Goal: Information Seeking & Learning: Check status

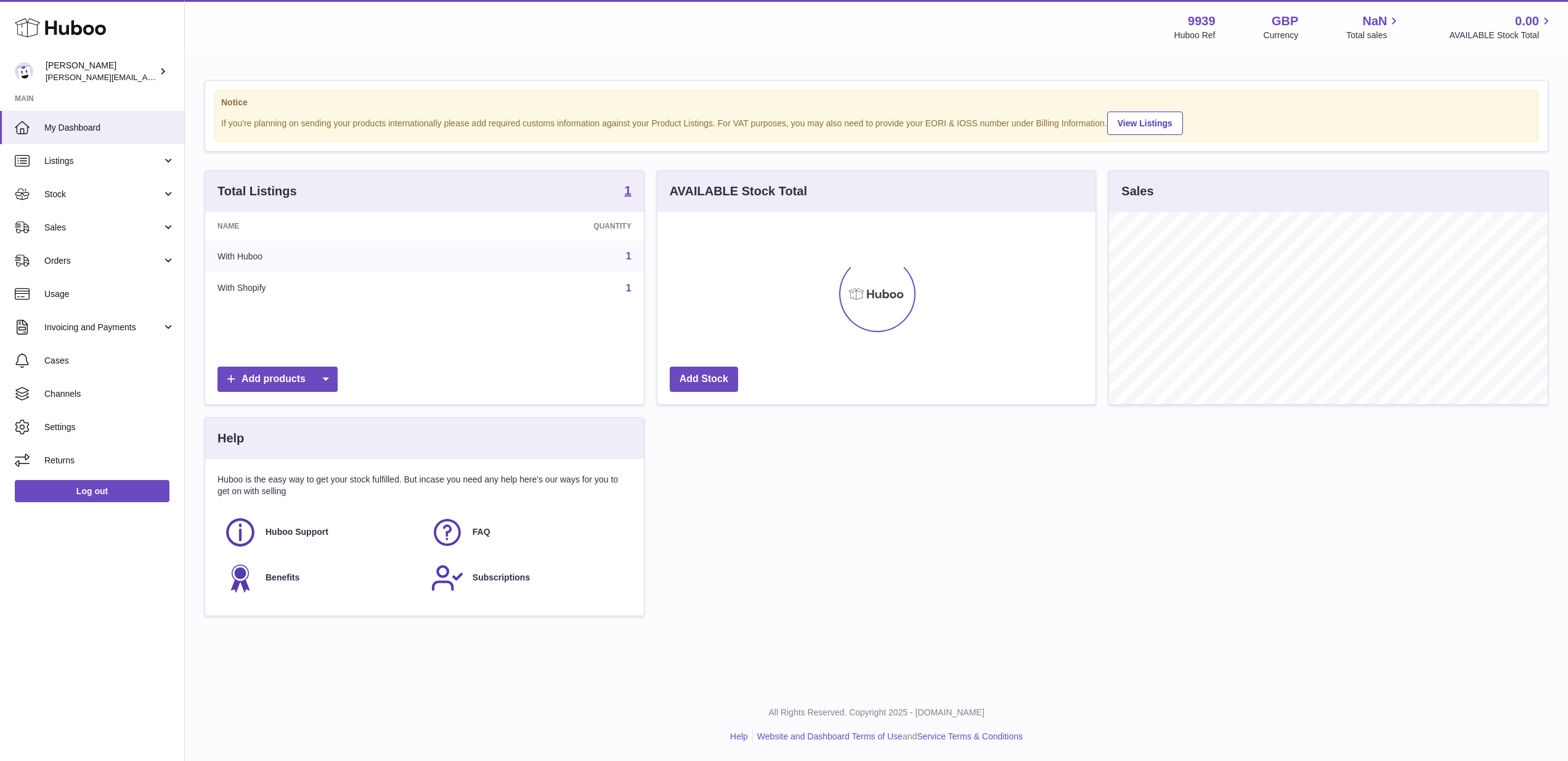
scroll to position [192, 438]
click at [95, 229] on span "Sales" at bounding box center [103, 228] width 118 height 12
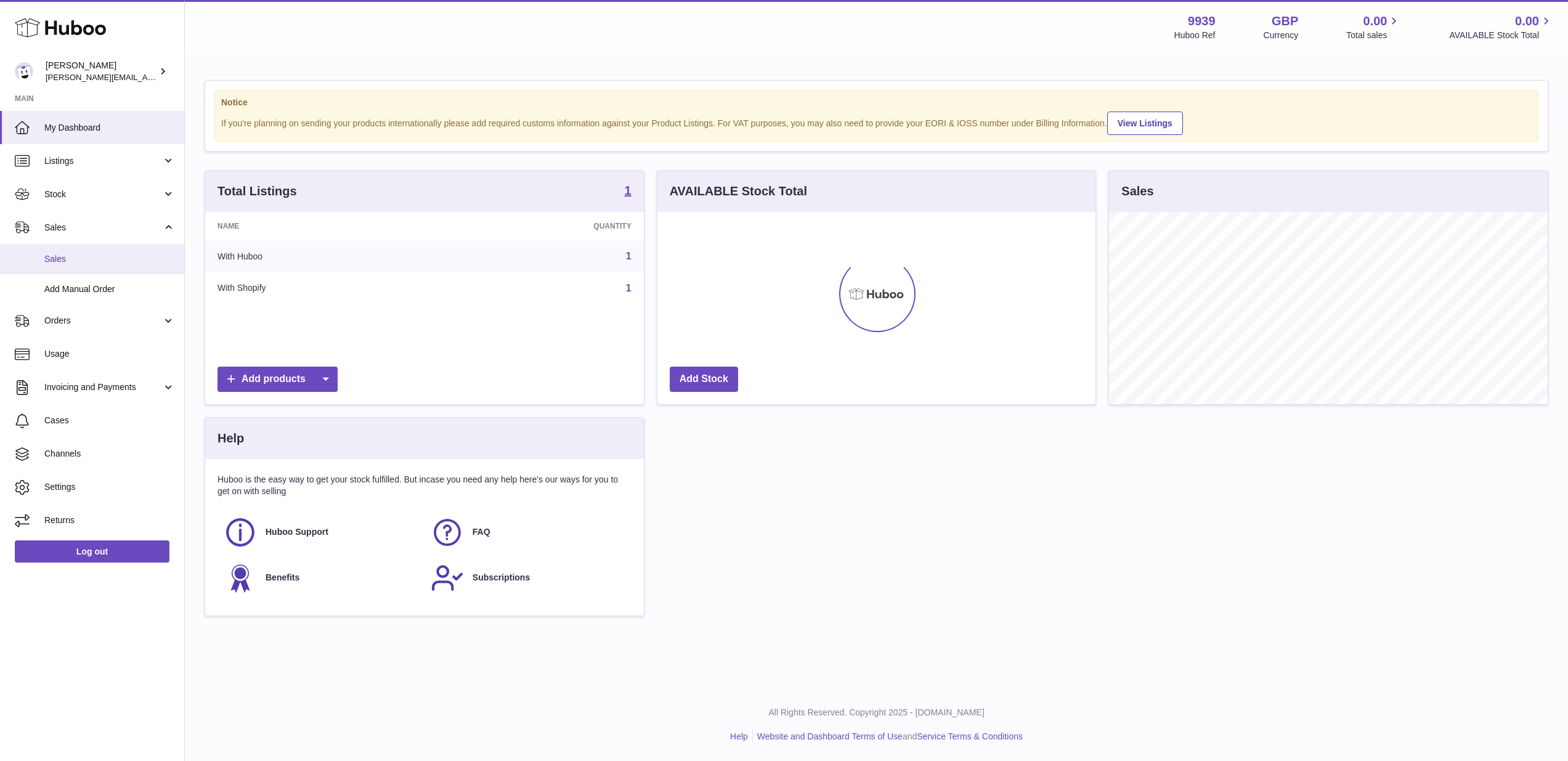
click at [90, 248] on link "Sales" at bounding box center [92, 259] width 184 height 30
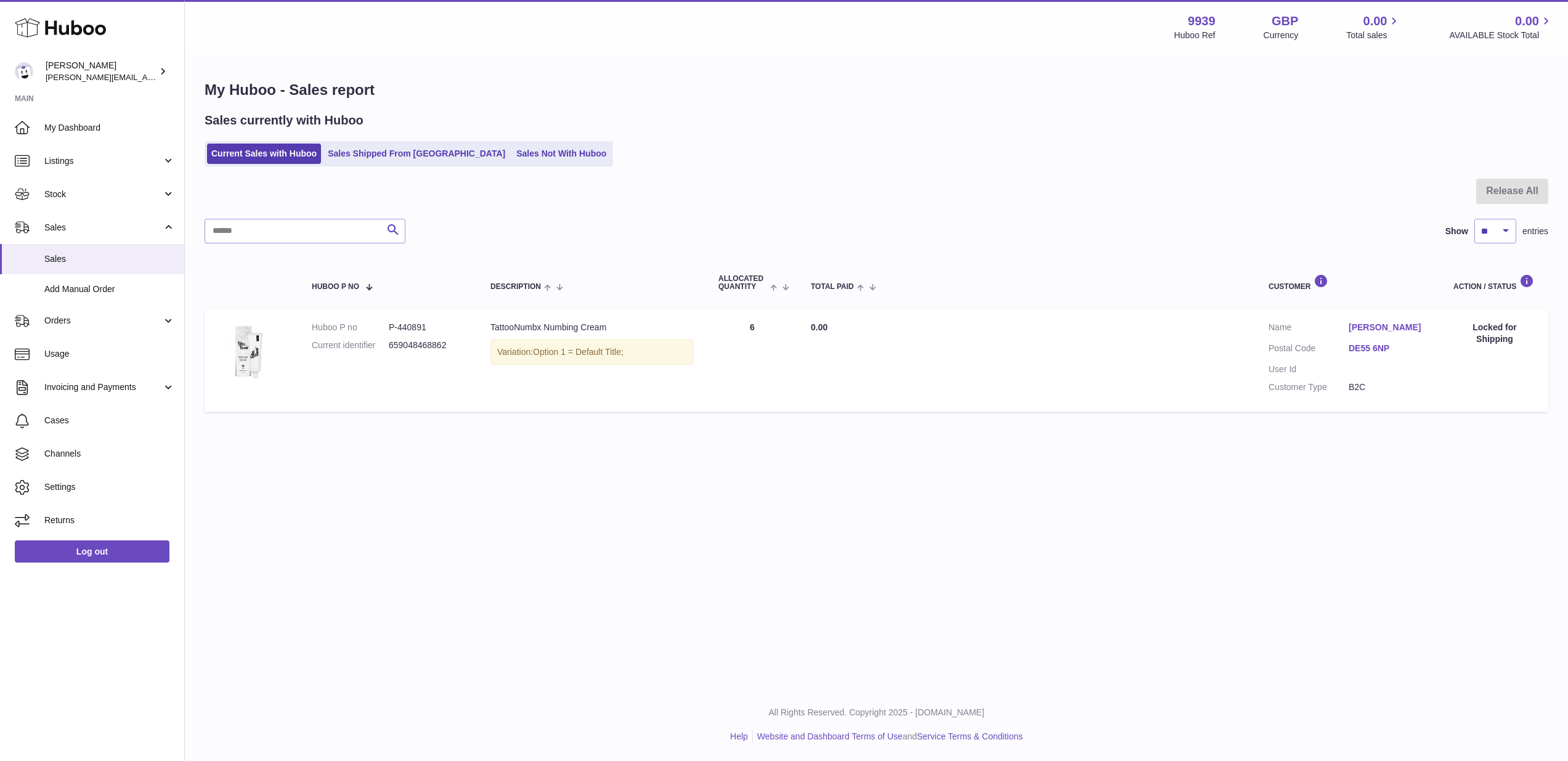
drag, startPoint x: 67, startPoint y: 203, endPoint x: 65, endPoint y: 220, distance: 17.1
click at [67, 203] on link "Stock" at bounding box center [92, 194] width 184 height 33
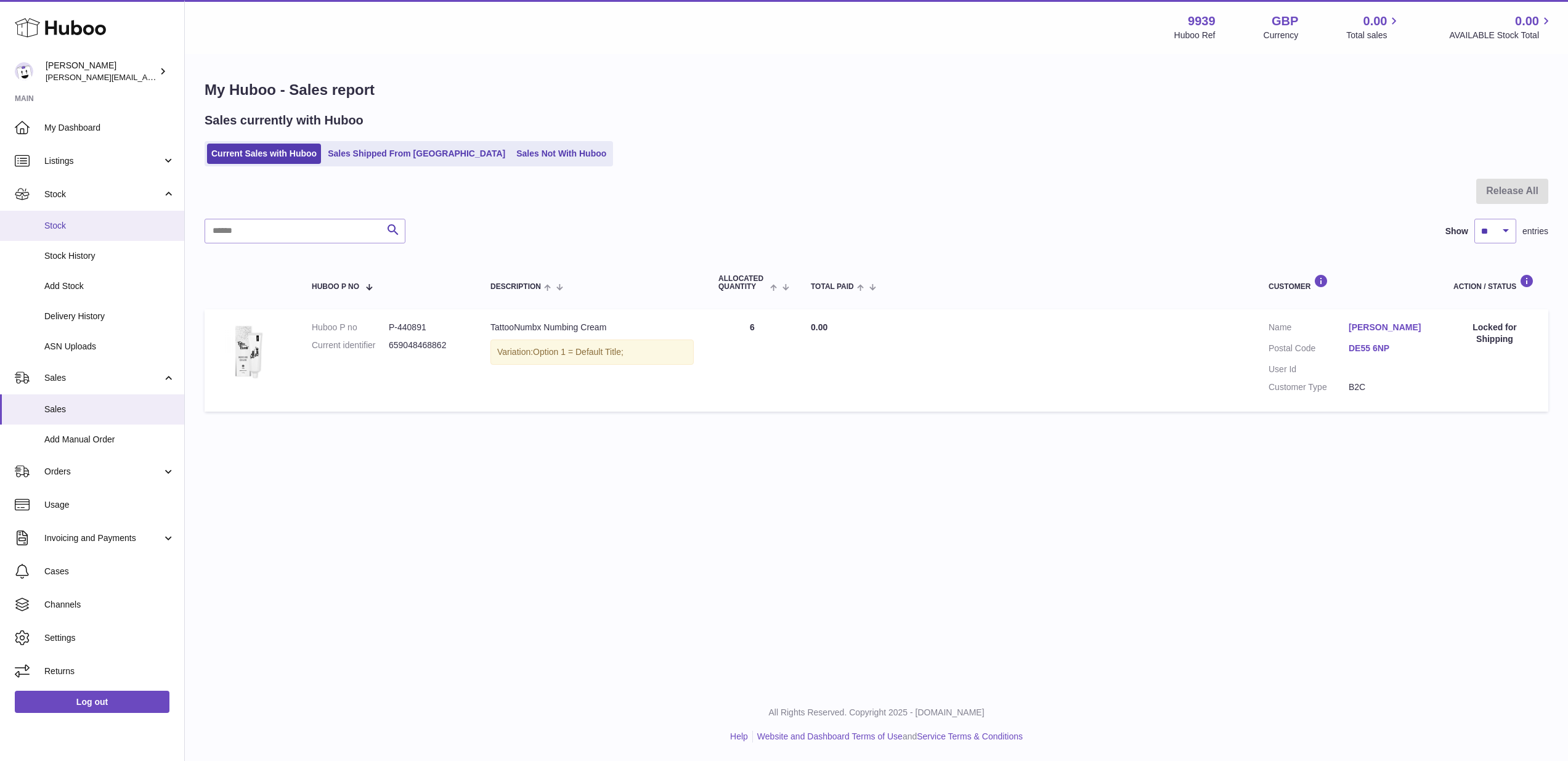
click at [65, 223] on span "Stock" at bounding box center [110, 225] width 131 height 12
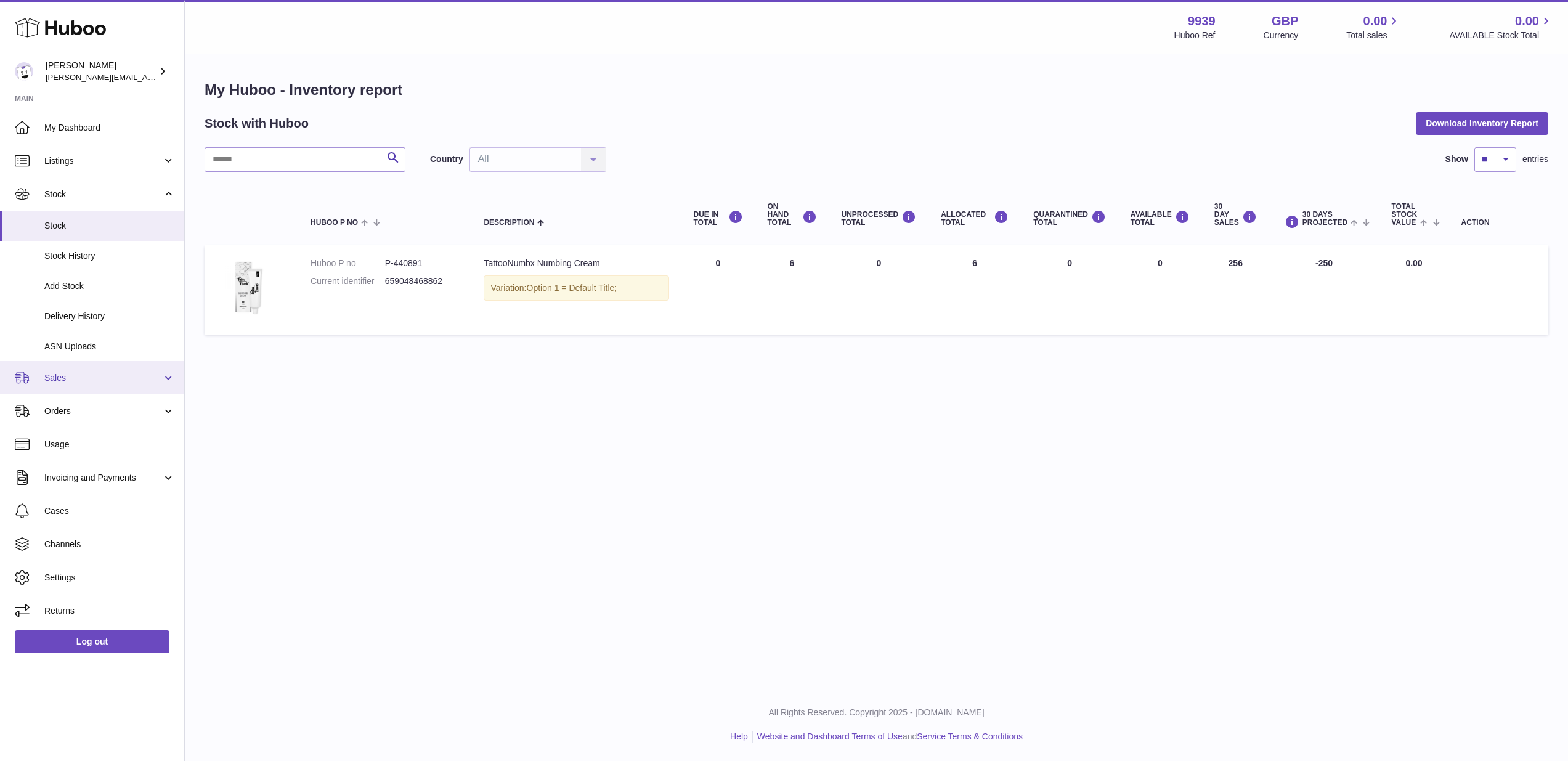
click at [89, 372] on span "Sales" at bounding box center [103, 378] width 118 height 12
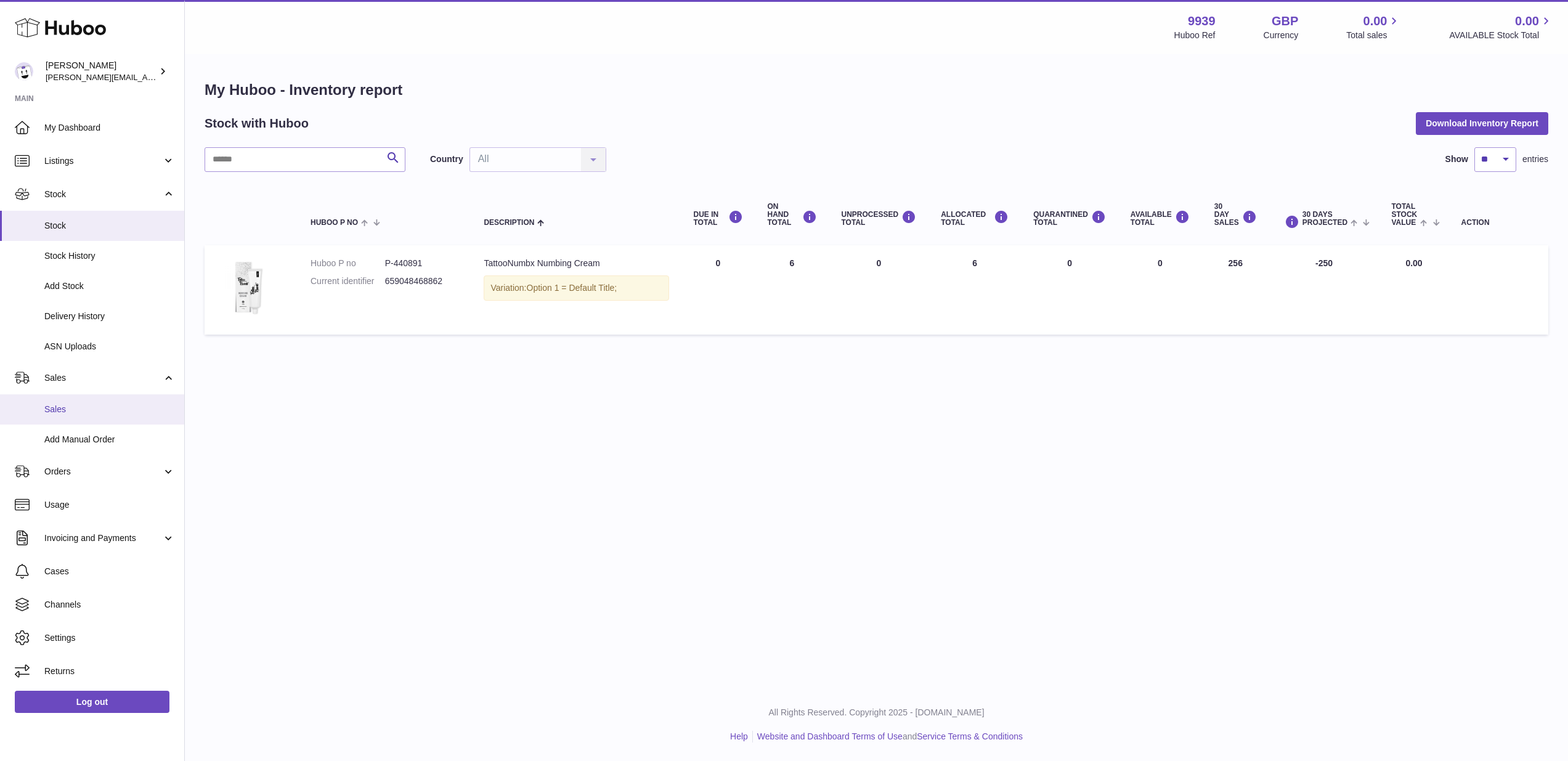
click at [88, 396] on link "Sales" at bounding box center [92, 409] width 184 height 30
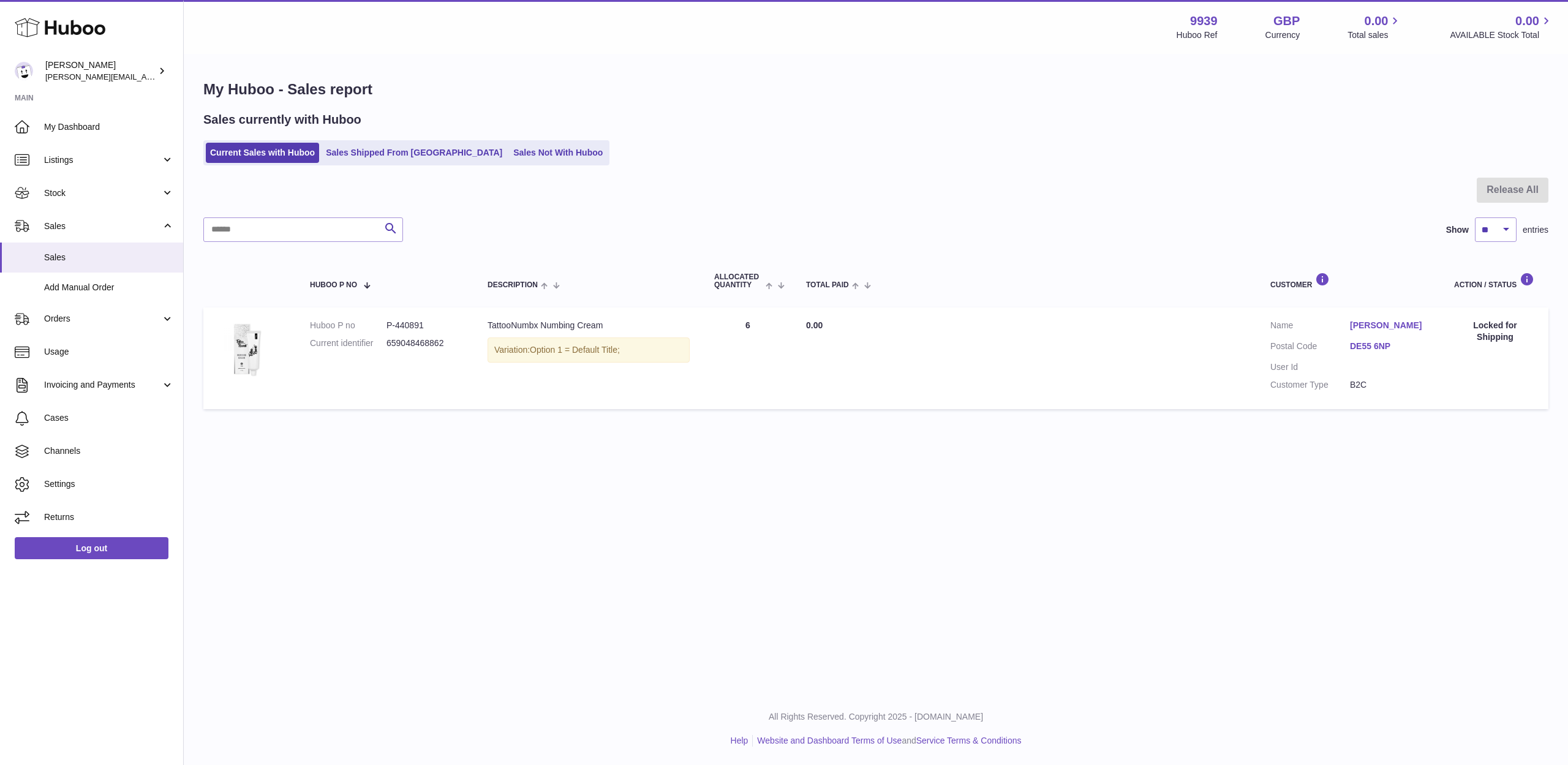
click at [600, 1] on div "Menu Huboo 9939 Huboo Ref GBP Currency 0.00 Total sales 0.00 AVAILABLE Stock To…" at bounding box center [876, 27] width 1385 height 54
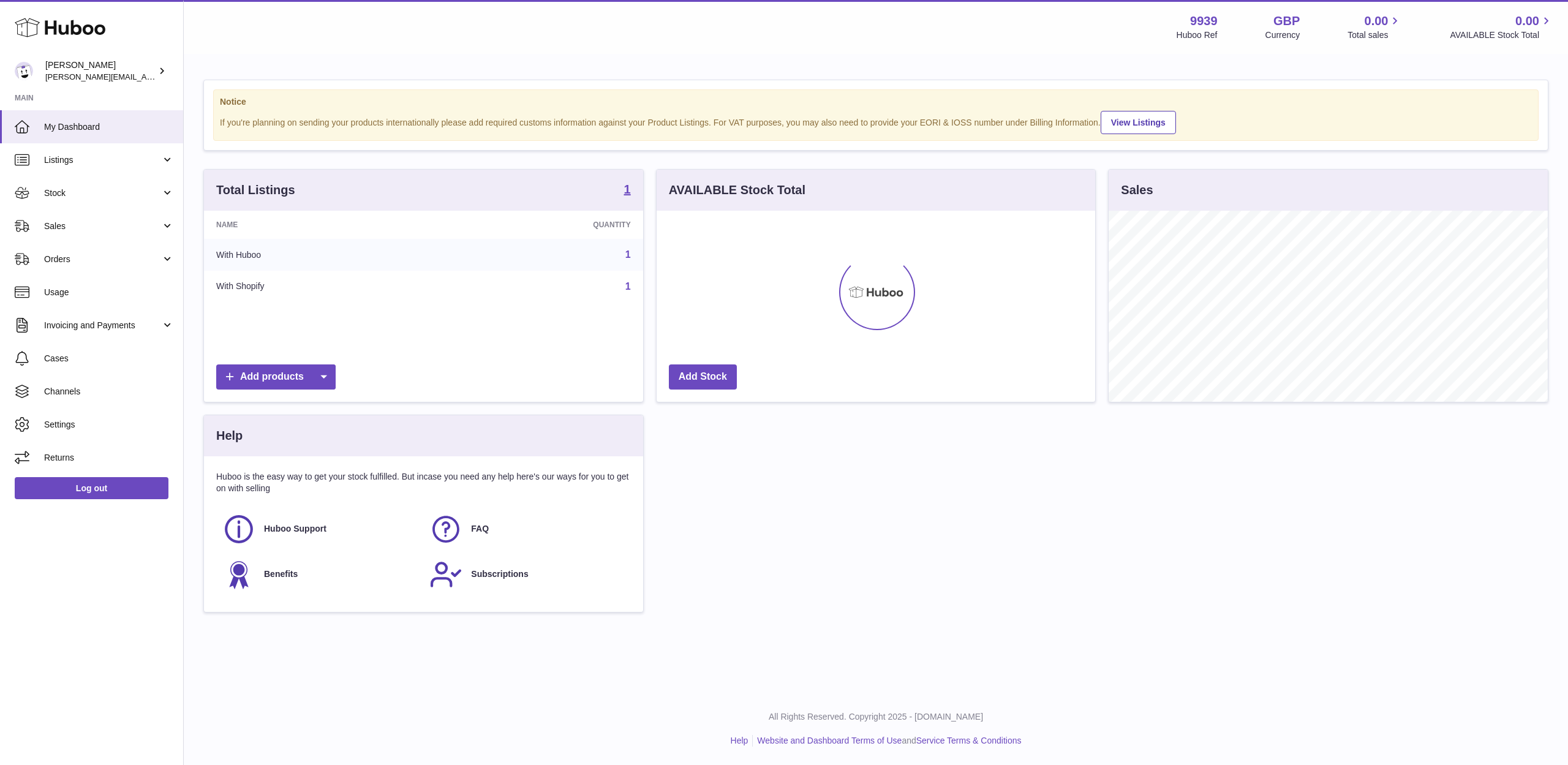
scroll to position [191, 438]
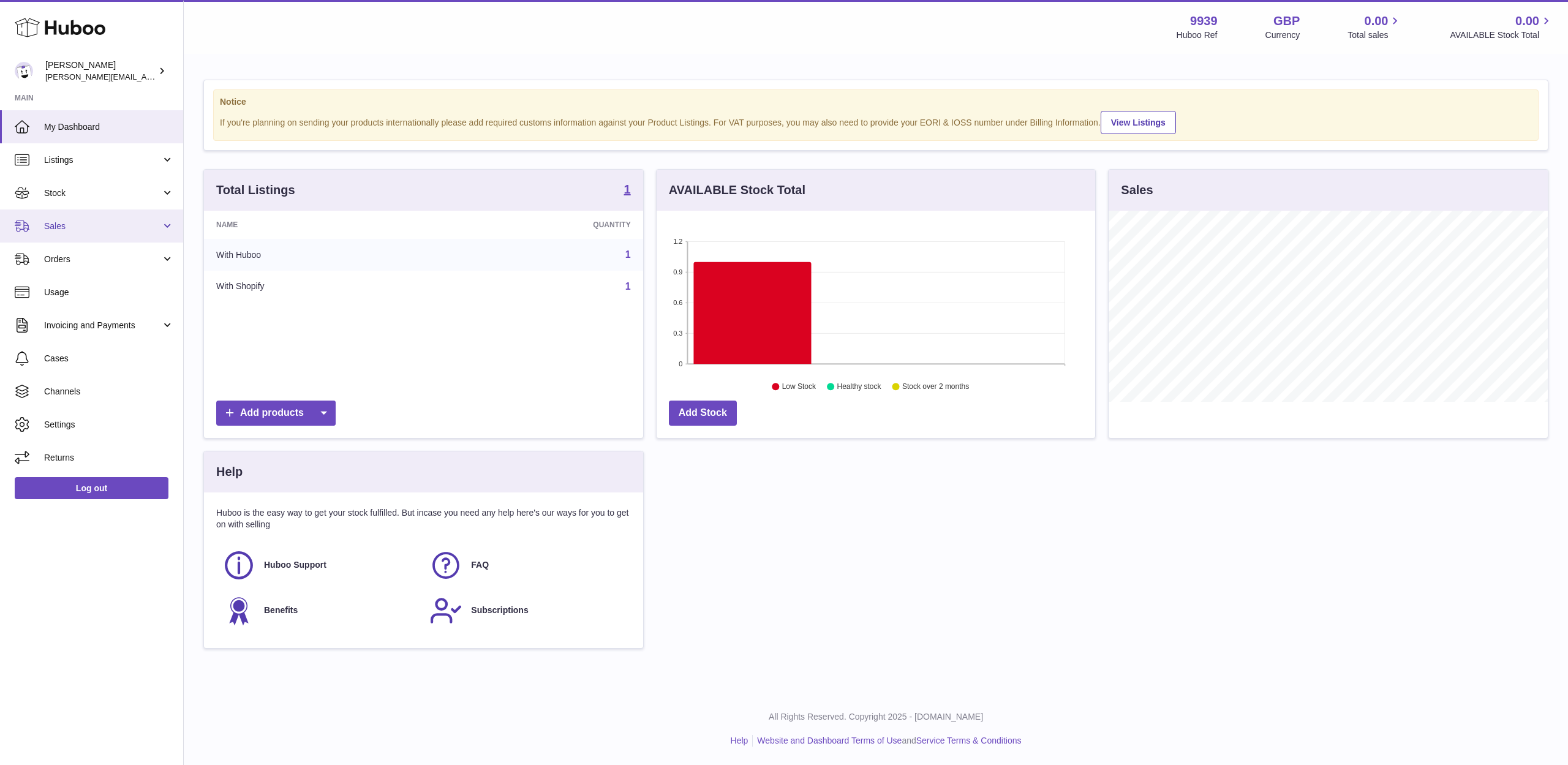
click at [68, 222] on link "Sales" at bounding box center [91, 225] width 183 height 33
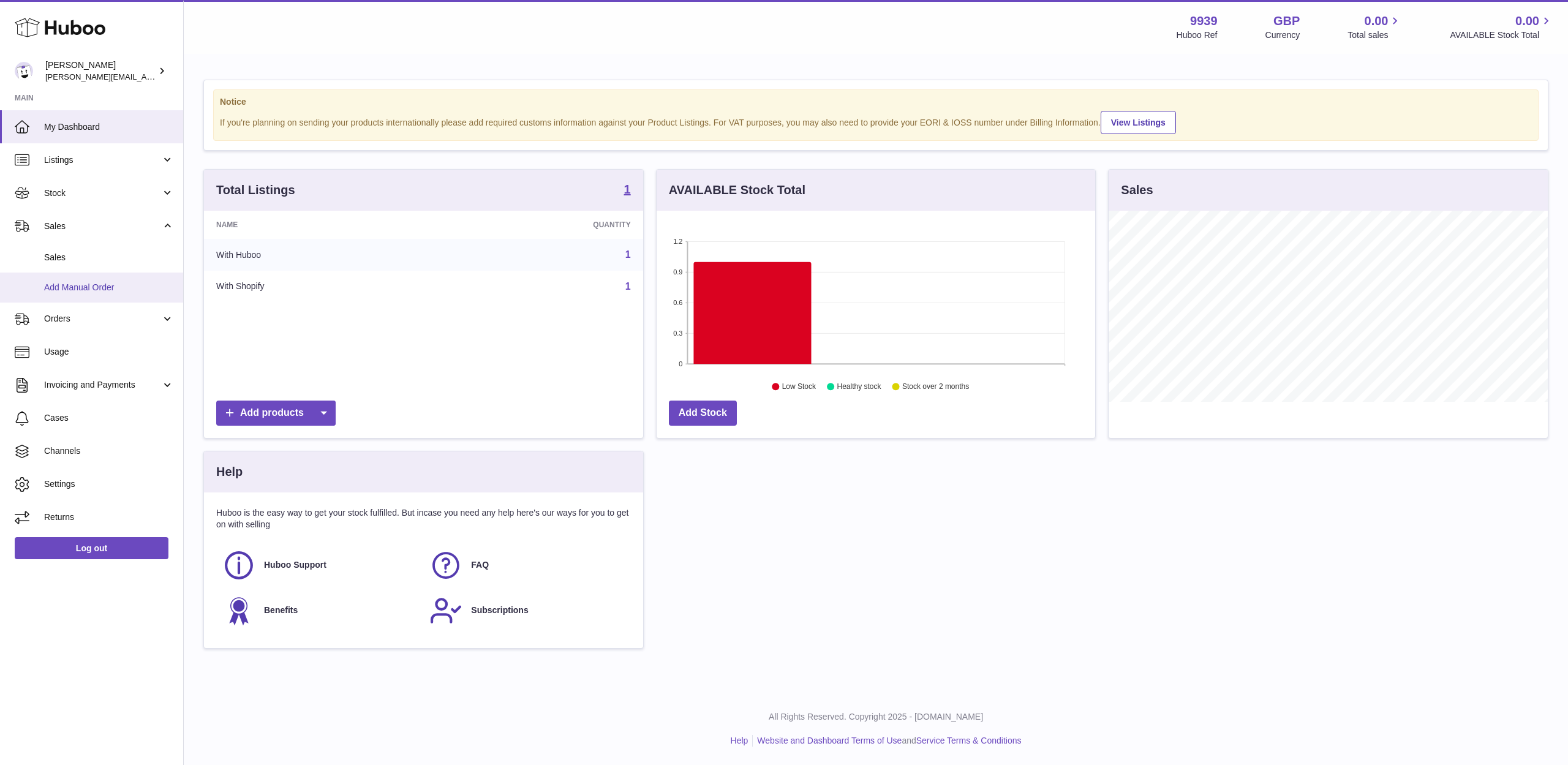
click at [80, 273] on link "Add Manual Order" at bounding box center [91, 287] width 183 height 30
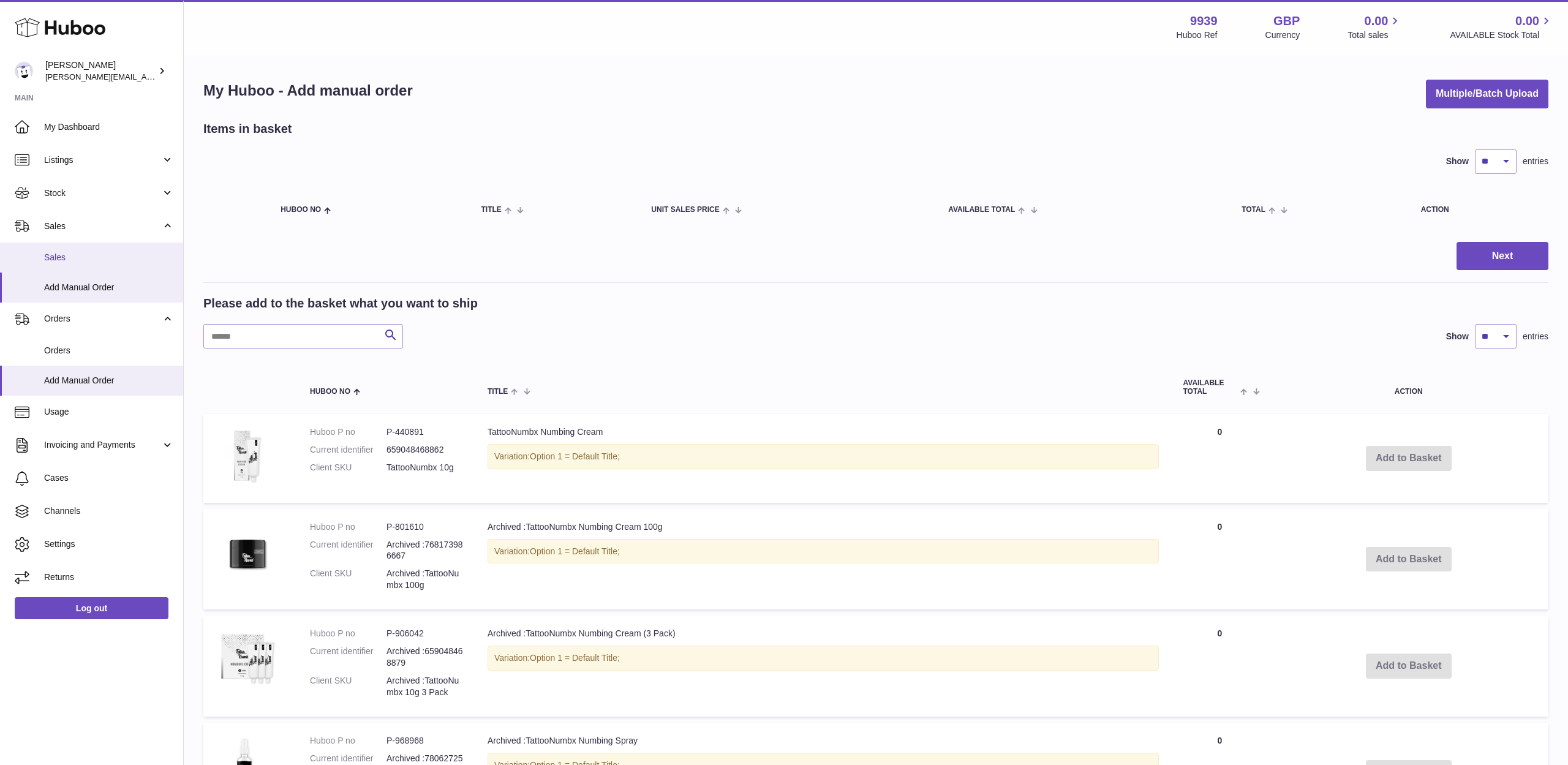
click at [91, 261] on span "Sales" at bounding box center [109, 257] width 130 height 12
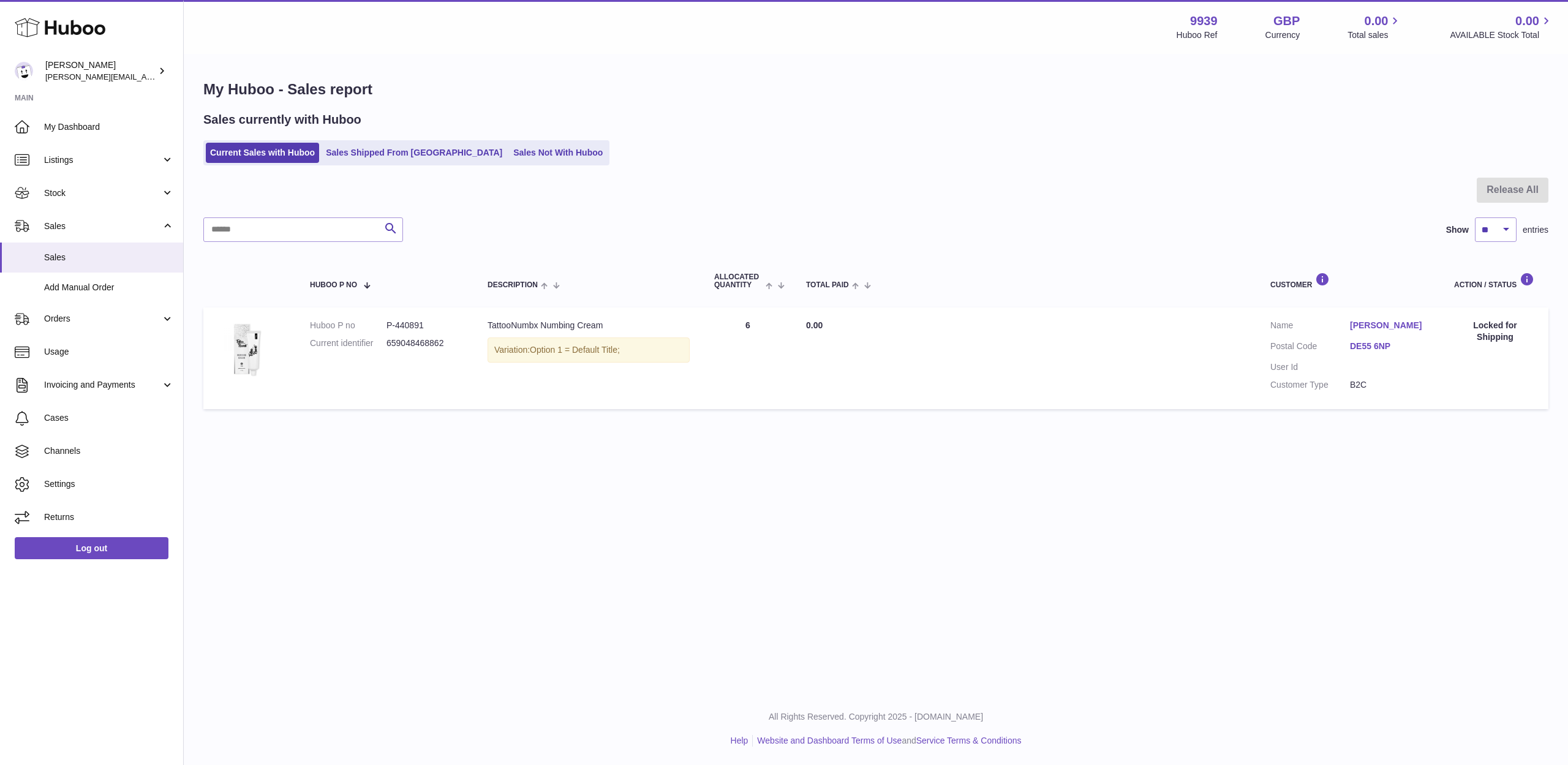
drag, startPoint x: 89, startPoint y: 196, endPoint x: 89, endPoint y: 219, distance: 23.0
click at [89, 196] on span "Stock" at bounding box center [103, 193] width 117 height 12
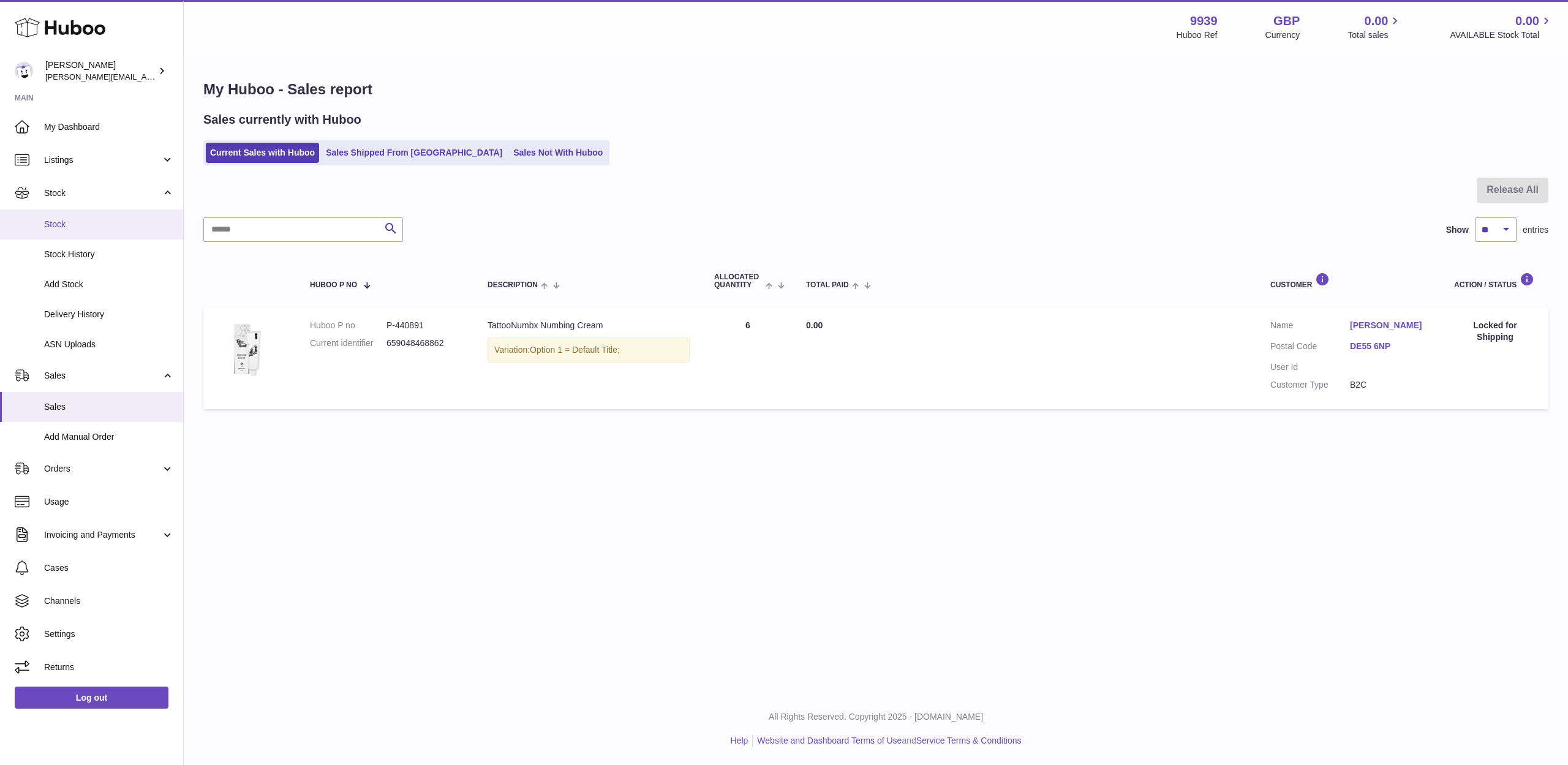
click at [89, 223] on span "Stock" at bounding box center [109, 224] width 130 height 12
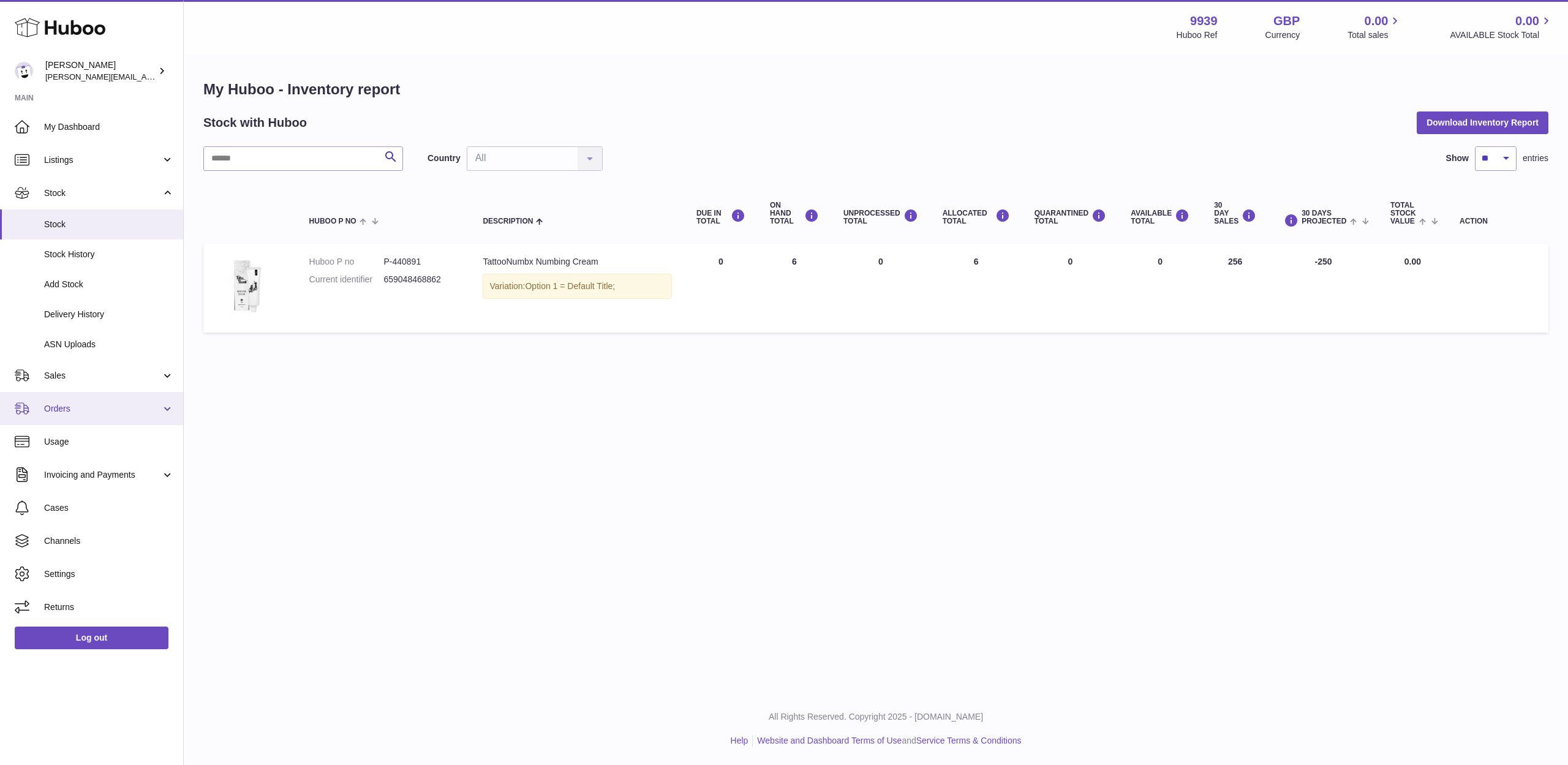
click at [118, 392] on link "Orders" at bounding box center [91, 408] width 183 height 33
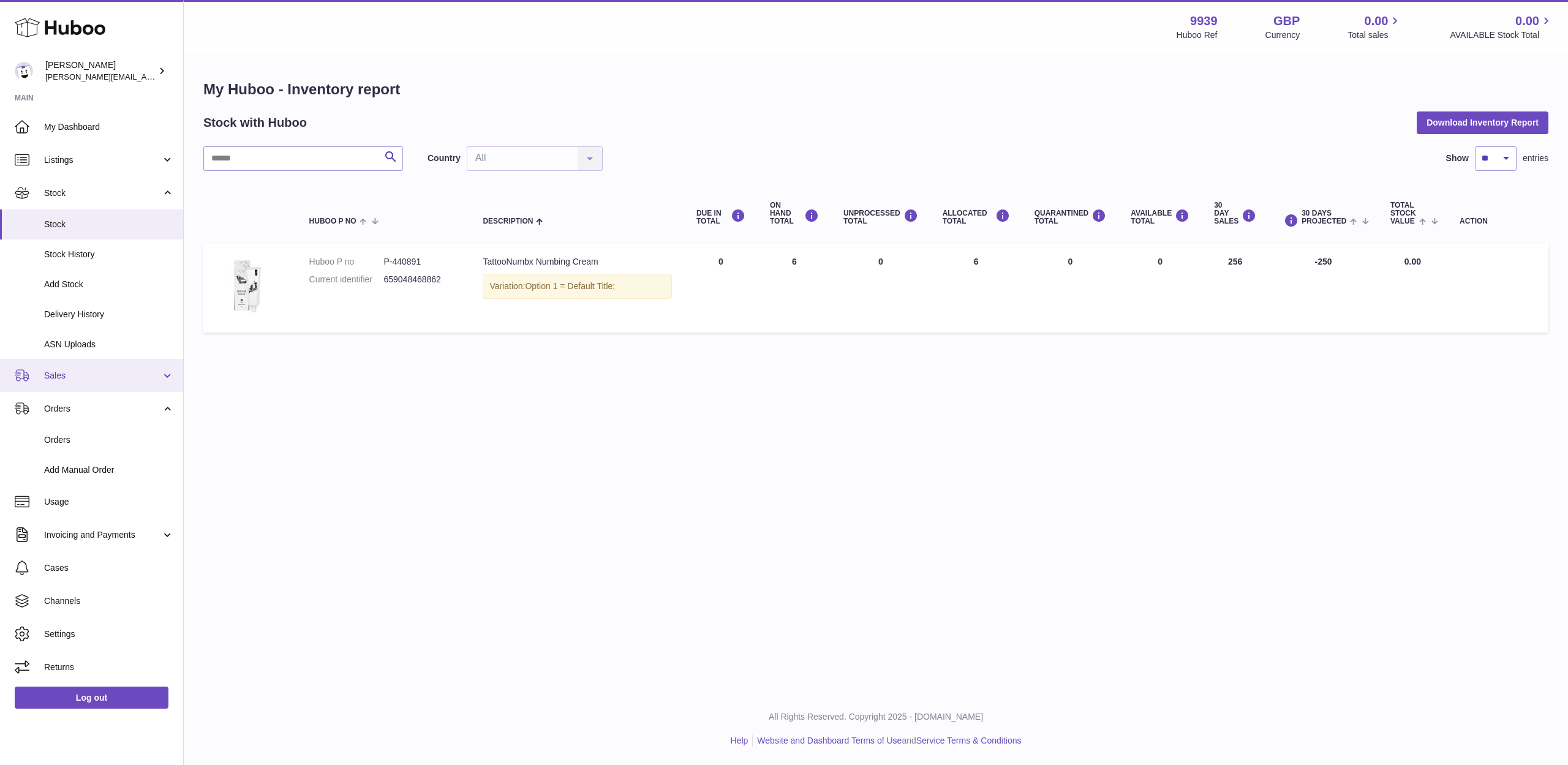
click at [127, 378] on link "Sales" at bounding box center [91, 375] width 183 height 33
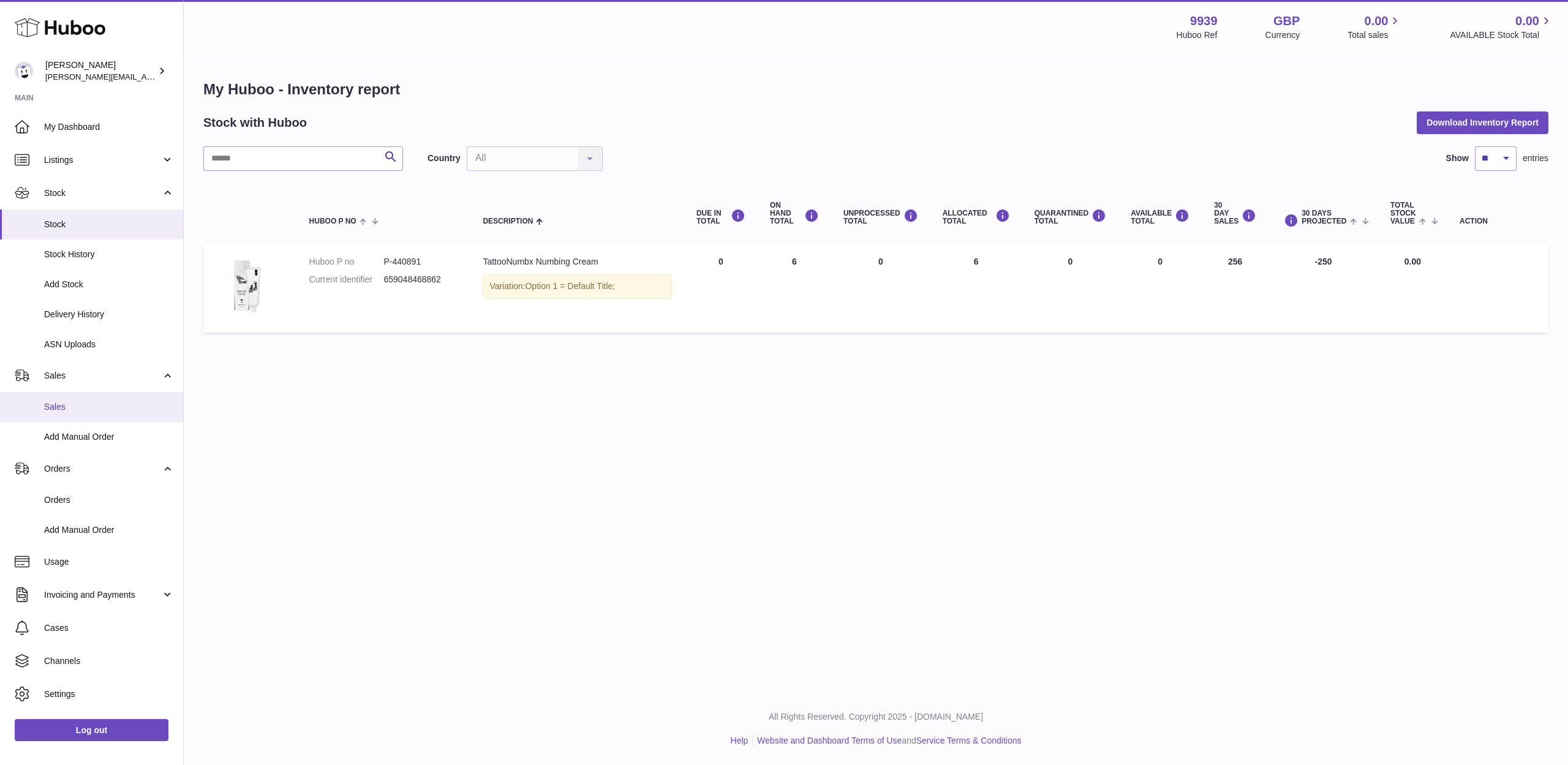
click at [118, 396] on link "Sales" at bounding box center [91, 407] width 183 height 30
